Goal: Transaction & Acquisition: Subscribe to service/newsletter

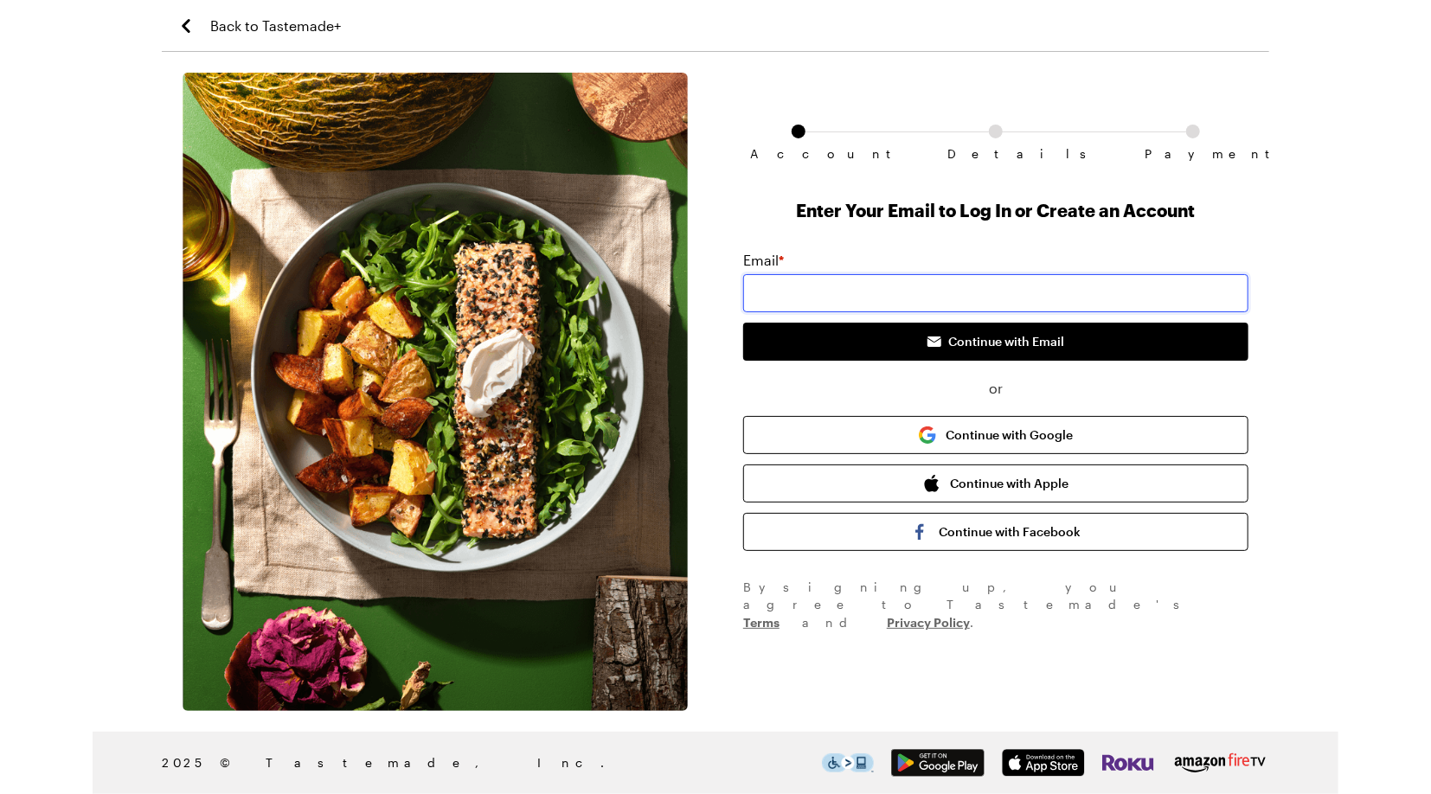
click at [776, 293] on input "email" at bounding box center [995, 293] width 505 height 38
type input "[EMAIL_ADDRESS][DOMAIN_NAME]"
click at [743, 323] on button "Continue with Email" at bounding box center [995, 342] width 505 height 38
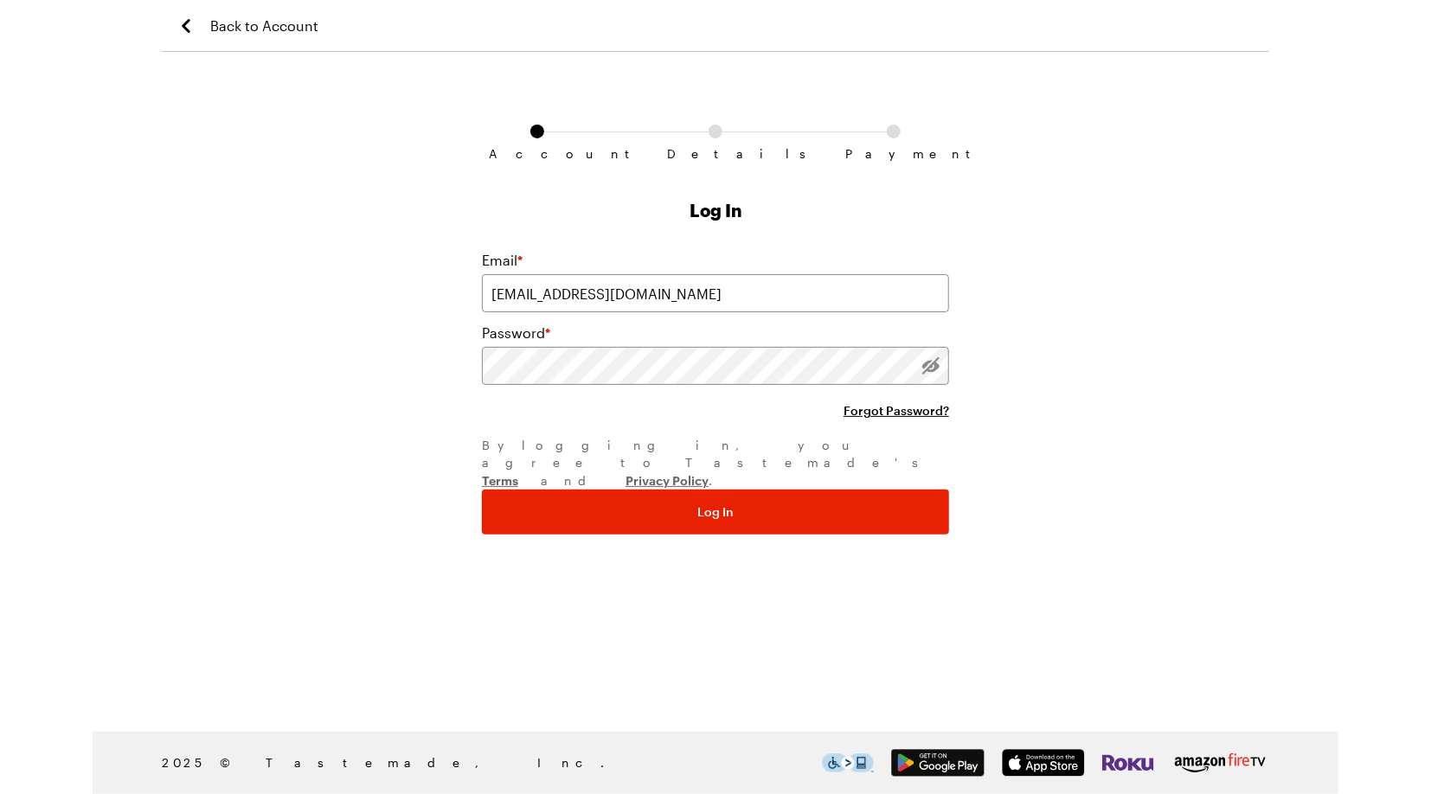
click at [482, 490] on button "Log In" at bounding box center [715, 512] width 467 height 45
click at [406, 365] on div "Account Details Payment Log In Email * [EMAIL_ADDRESS][DOMAIN_NAME] Password * …" at bounding box center [716, 392] width 1108 height 639
click at [482, 490] on button "Log In" at bounding box center [715, 512] width 467 height 45
click at [376, 356] on div "Account Details Payment Log In Email * [EMAIL_ADDRESS][DOMAIN_NAME] Password * …" at bounding box center [716, 392] width 1108 height 639
click at [482, 490] on button "Log In" at bounding box center [715, 512] width 467 height 45
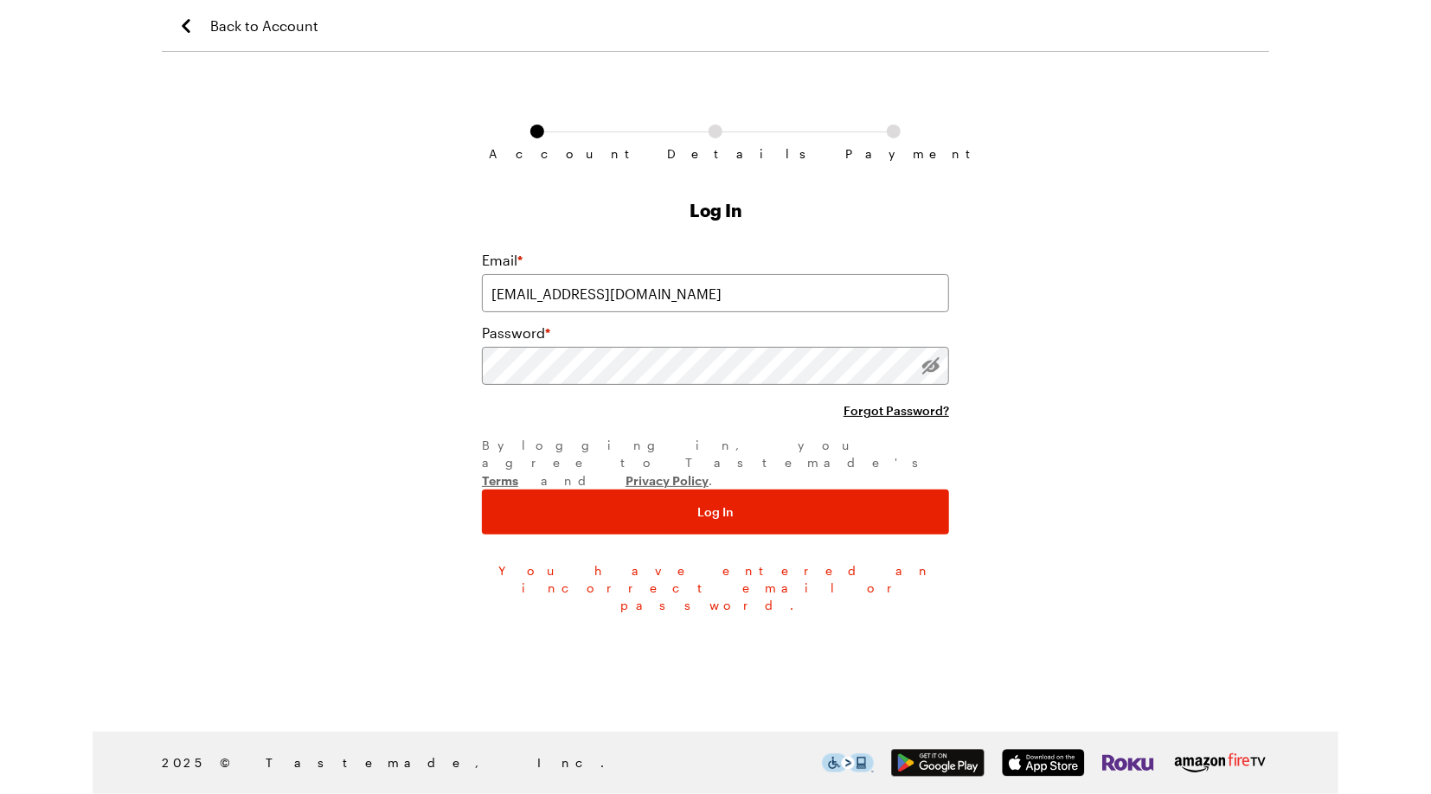
click at [434, 355] on div "Account Details Payment Log In Email * [EMAIL_ADDRESS][DOMAIN_NAME] Password * …" at bounding box center [716, 392] width 1108 height 639
click at [482, 490] on button "Log In" at bounding box center [715, 512] width 467 height 45
click at [412, 378] on div "Account Details Payment Log In Email * [EMAIL_ADDRESS][DOMAIN_NAME] Password * …" at bounding box center [716, 392] width 1108 height 639
click at [482, 490] on button "Log In" at bounding box center [715, 512] width 467 height 45
click at [876, 410] on span "Forgot Password?" at bounding box center [897, 410] width 106 height 17
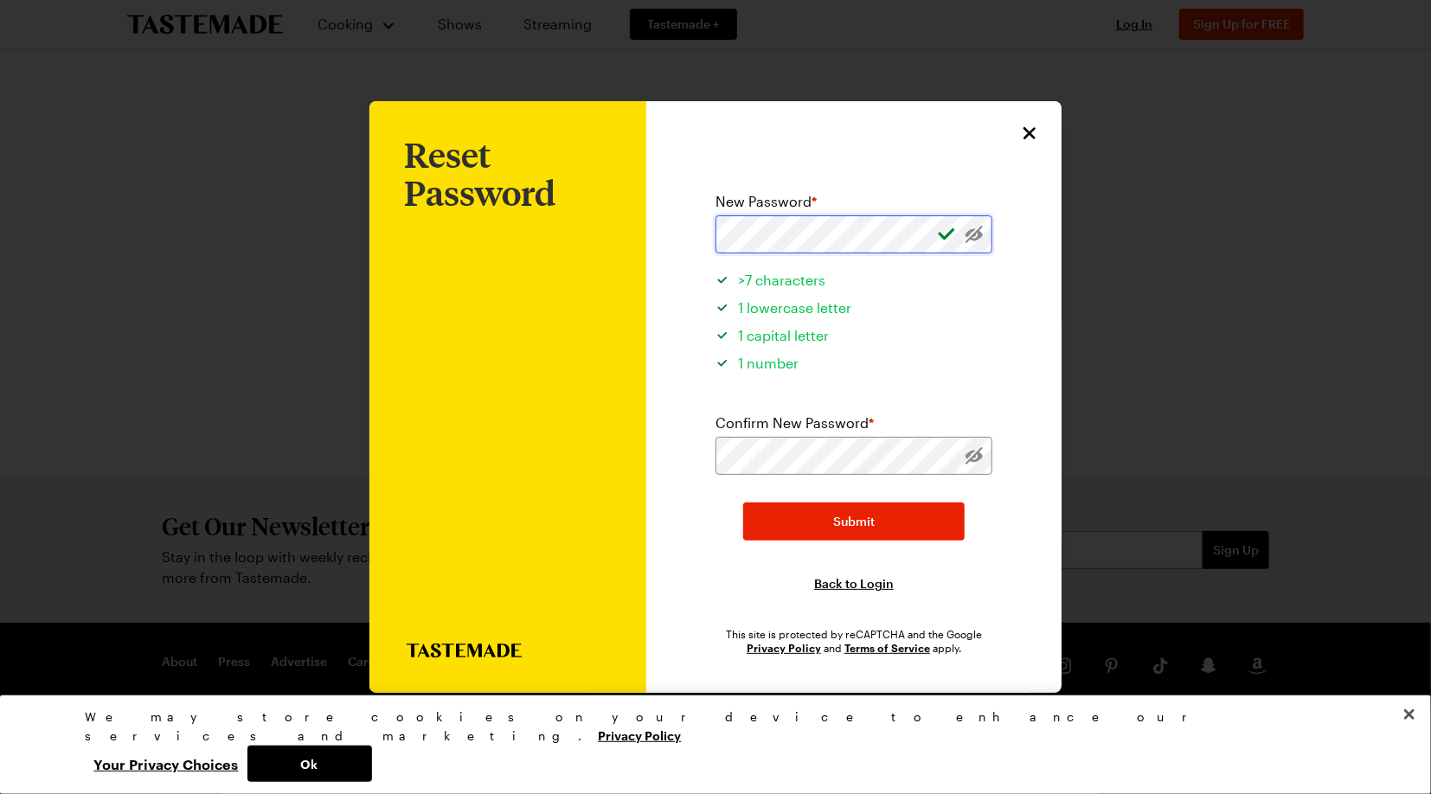
click at [665, 233] on div "Reset Password New Password * >7 characters 1 lowercase letter 1 capital letter…" at bounding box center [853, 397] width 415 height 592
click at [850, 531] on button "Submit" at bounding box center [854, 522] width 222 height 38
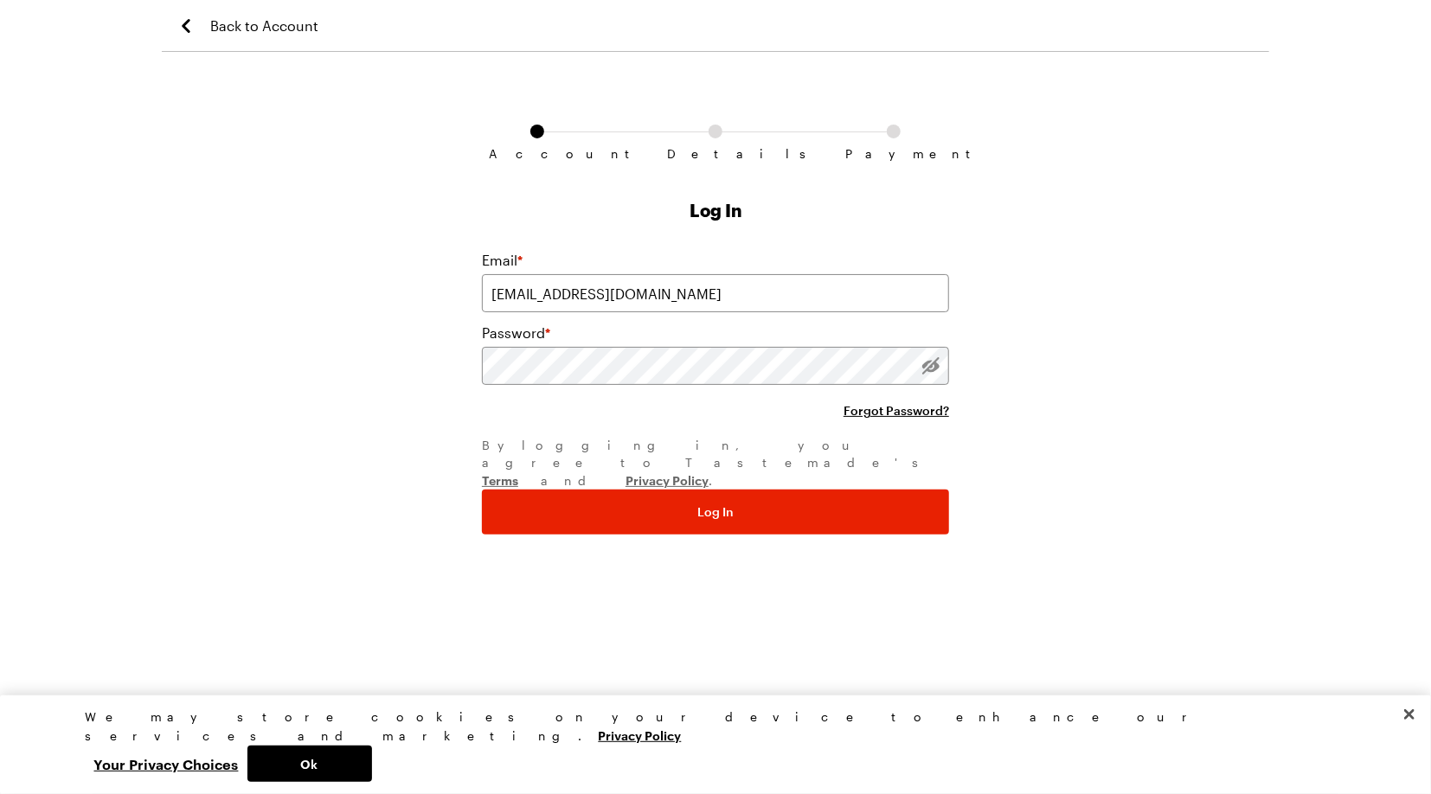
click at [482, 490] on button "Log In" at bounding box center [715, 512] width 467 height 45
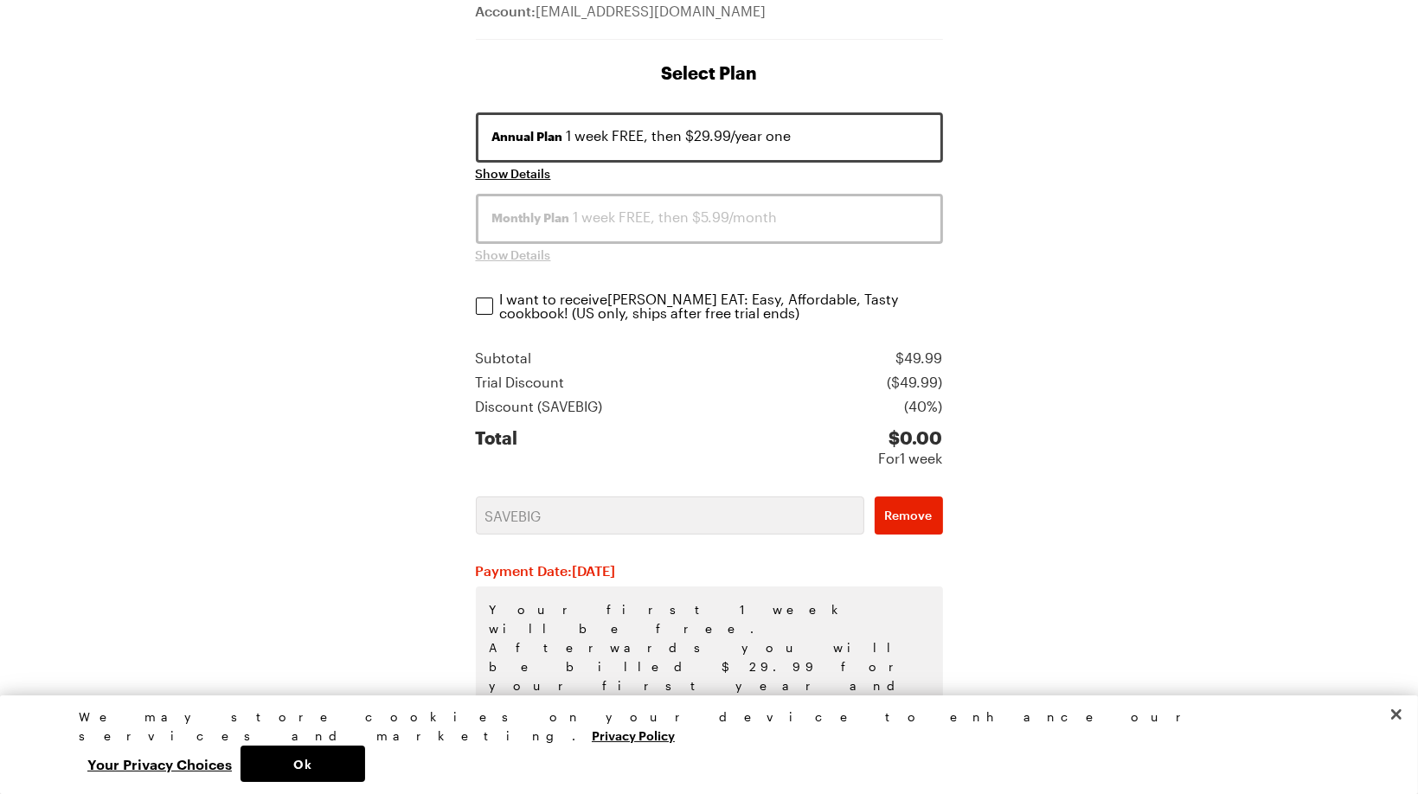
scroll to position [222, 0]
